Goal: Task Accomplishment & Management: Complete application form

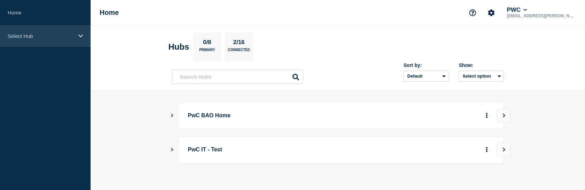
click at [26, 43] on div "Select Hub" at bounding box center [45, 36] width 91 height 21
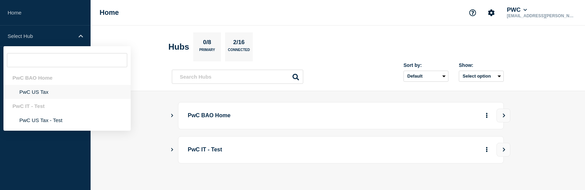
click at [40, 91] on li "PwC US Tax" at bounding box center [66, 92] width 127 height 14
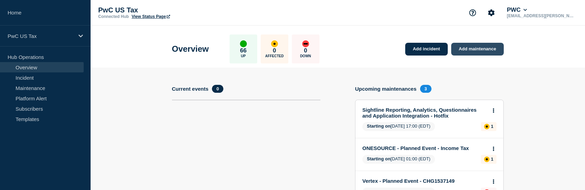
click at [491, 52] on link "Add maintenance" at bounding box center [477, 49] width 53 height 13
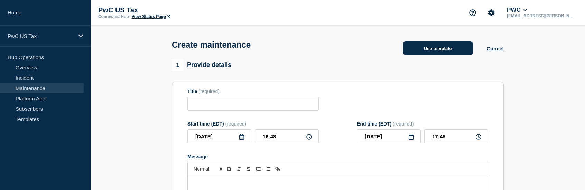
click at [437, 50] on button "Use template" at bounding box center [438, 48] width 70 height 14
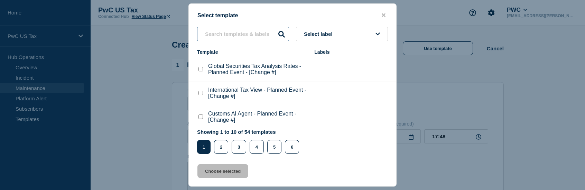
click at [243, 36] on input "text" at bounding box center [243, 34] width 92 height 14
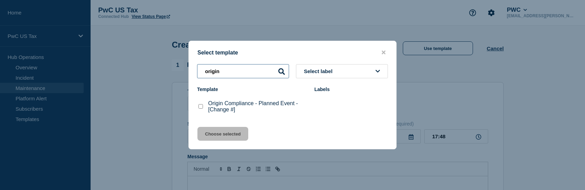
type input "origin"
click at [199, 107] on checkbox"] "Origin Compliance - Planned Event - [Change #] checkbox" at bounding box center [200, 106] width 4 height 4
checkbox checkbox"] "true"
click at [219, 138] on button "Choose selected" at bounding box center [222, 134] width 51 height 14
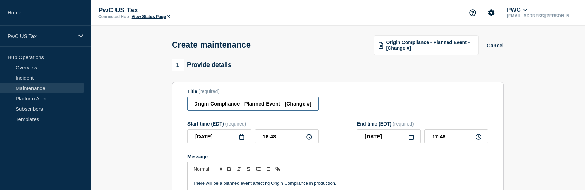
drag, startPoint x: 286, startPoint y: 106, endPoint x: 328, endPoint y: 105, distance: 42.2
click at [328, 105] on div "Title (required) Origin Compliance - Planned Event - [Change #]" at bounding box center [337, 100] width 301 height 22
paste input "CHG1538606"
type input "Origin Compliance - Planned Event - CHG1538606"
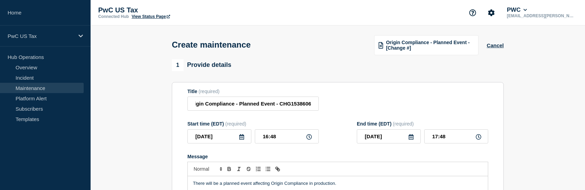
scroll to position [0, 0]
click at [243, 137] on icon at bounding box center [241, 137] width 5 height 6
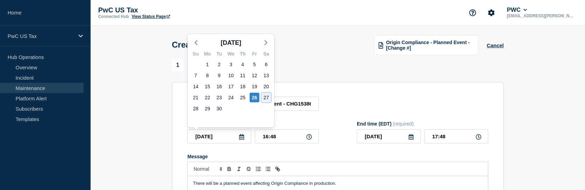
click at [264, 96] on div "27" at bounding box center [266, 98] width 10 height 10
type input "2025-09-27"
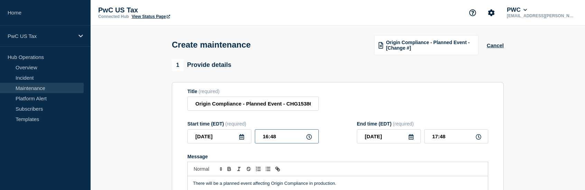
drag, startPoint x: 277, startPoint y: 139, endPoint x: 263, endPoint y: 140, distance: 14.5
click at [263, 140] on input "16:48" at bounding box center [287, 137] width 64 height 14
click at [308, 139] on icon at bounding box center [309, 137] width 6 height 6
click at [281, 139] on input "16:48" at bounding box center [287, 137] width 64 height 14
type input "06:45"
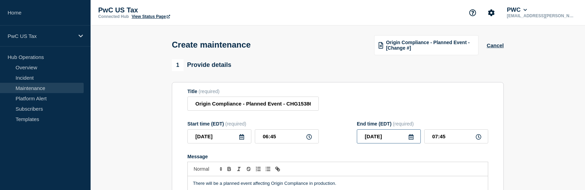
click at [406, 138] on input "2025-09-27" at bounding box center [389, 137] width 64 height 14
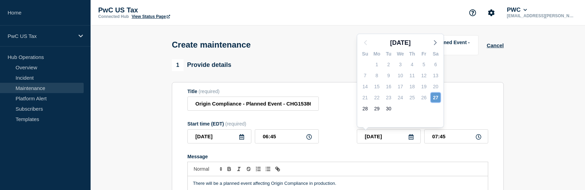
click at [434, 95] on div "27" at bounding box center [436, 98] width 10 height 10
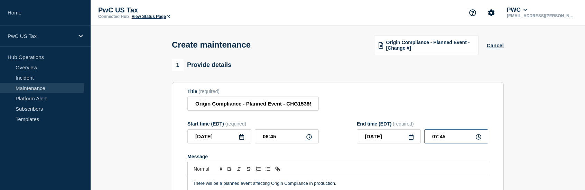
click at [437, 139] on input "07:45" at bounding box center [456, 137] width 64 height 14
type input "08:45"
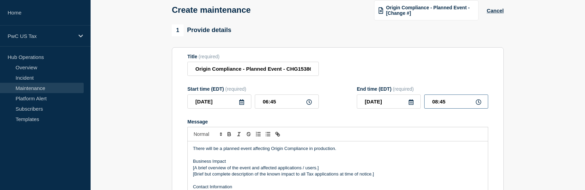
scroll to position [69, 0]
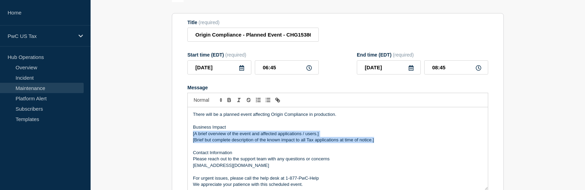
drag, startPoint x: 384, startPoint y: 142, endPoint x: 190, endPoint y: 135, distance: 193.6
click at [190, 135] on div "There will be a planned event affecting Origin Compliance in production. Busine…" at bounding box center [338, 148] width 300 height 83
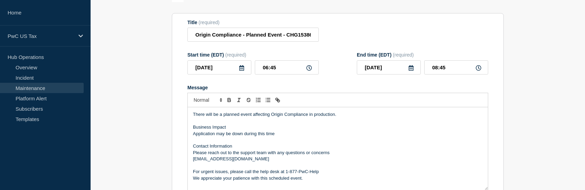
click at [218, 134] on p "Application may be down during this time" at bounding box center [338, 134] width 290 height 6
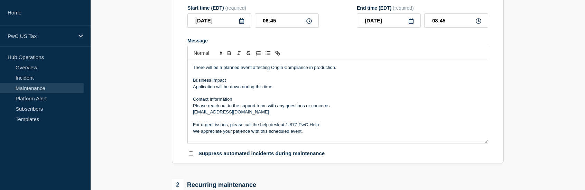
scroll to position [138, 0]
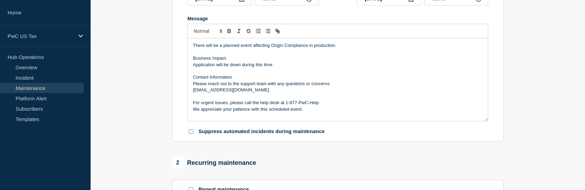
click at [191, 134] on input "Suppress automated incidents during maintenance" at bounding box center [191, 132] width 4 height 4
checkbox input "true"
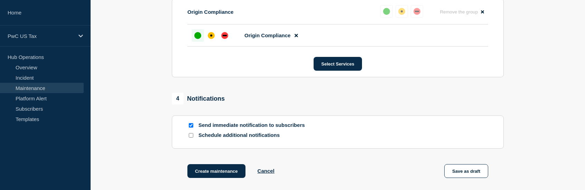
scroll to position [380, 0]
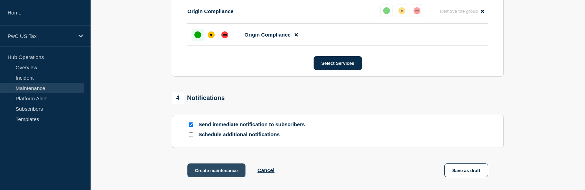
click at [224, 173] on button "Create maintenance" at bounding box center [216, 171] width 58 height 14
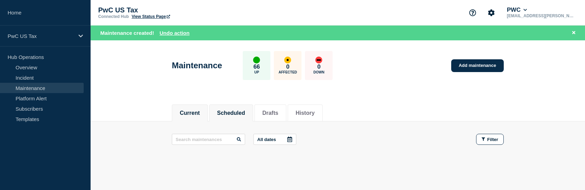
click at [243, 116] on button "Scheduled" at bounding box center [231, 113] width 28 height 6
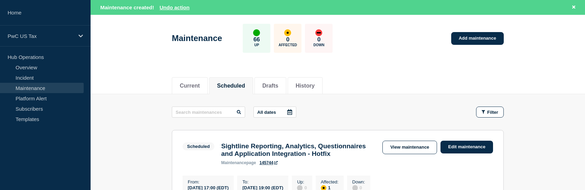
scroll to position [69, 0]
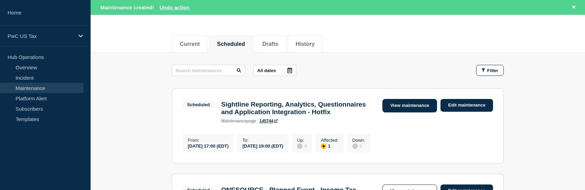
click at [417, 104] on link "View maintenance" at bounding box center [409, 105] width 55 height 13
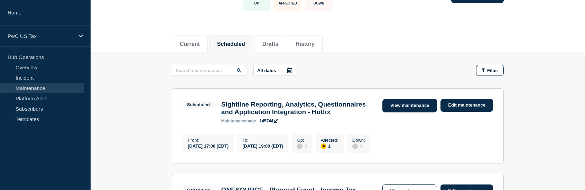
scroll to position [54, 0]
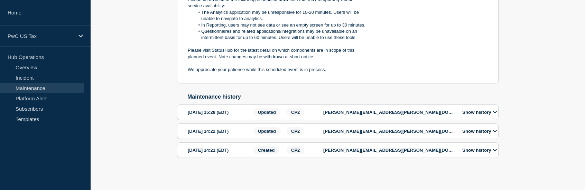
scroll to position [249, 0]
click at [497, 111] on icon at bounding box center [495, 112] width 4 height 4
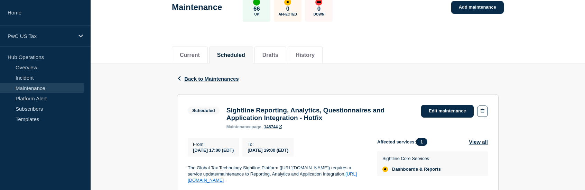
scroll to position [0, 0]
